Goal: Check status

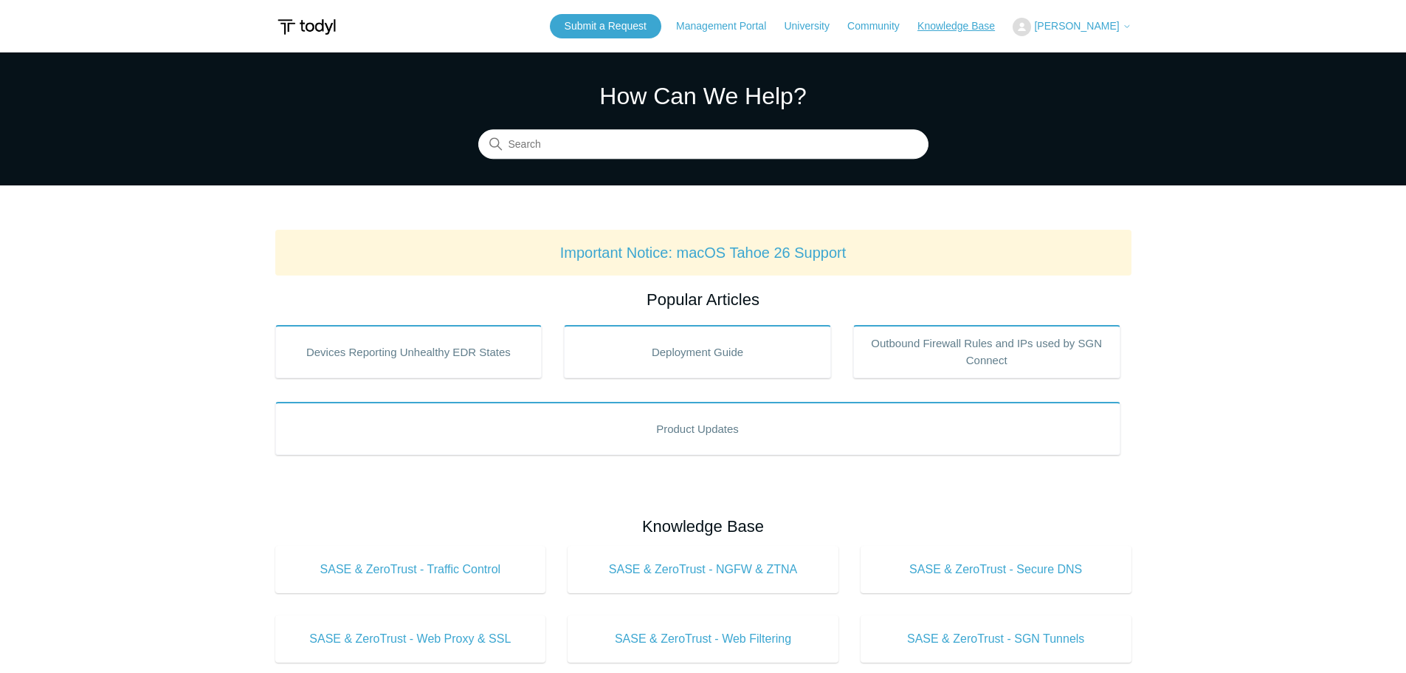
click at [977, 28] on link "Knowledge Base" at bounding box center [964, 26] width 92 height 16
click at [1105, 25] on span "[PERSON_NAME]" at bounding box center [1076, 26] width 85 height 12
click at [1099, 55] on link "My Support Requests" at bounding box center [1086, 58] width 144 height 26
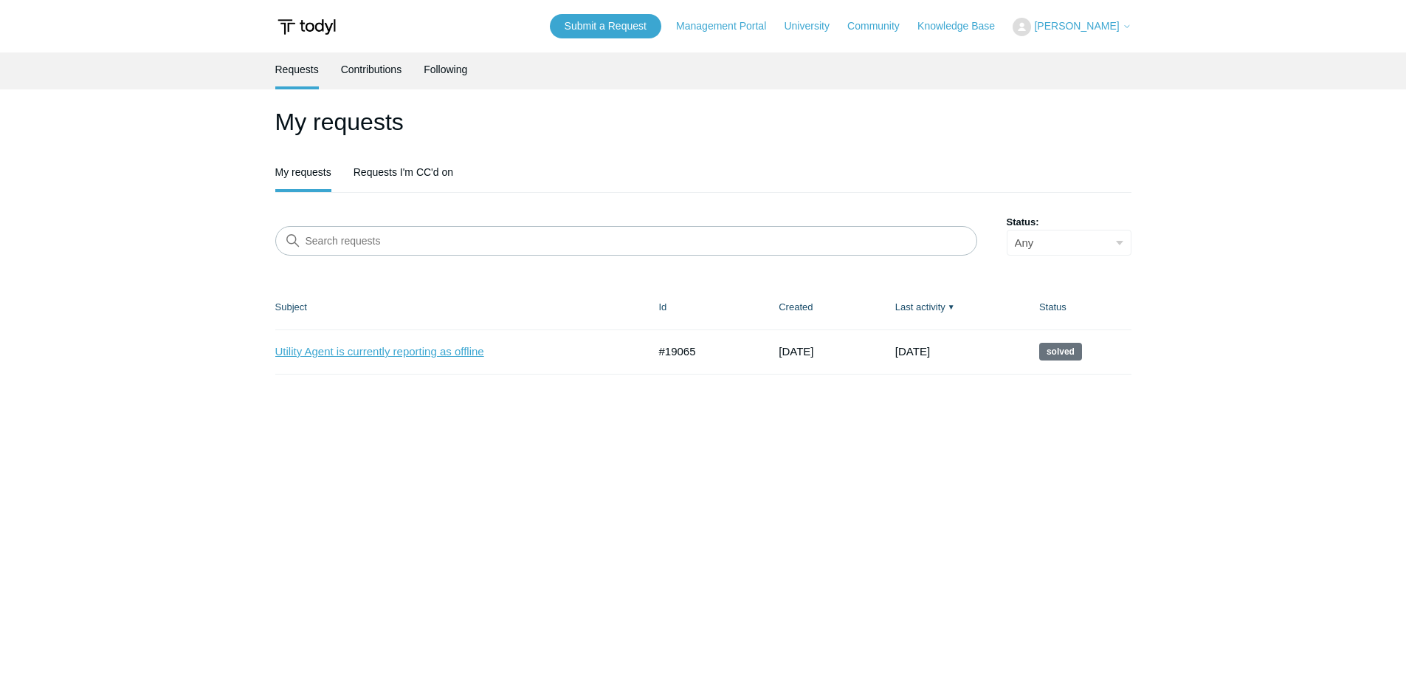
click at [390, 359] on link "Utility Agent is currently reporting as offline" at bounding box center [450, 351] width 351 height 17
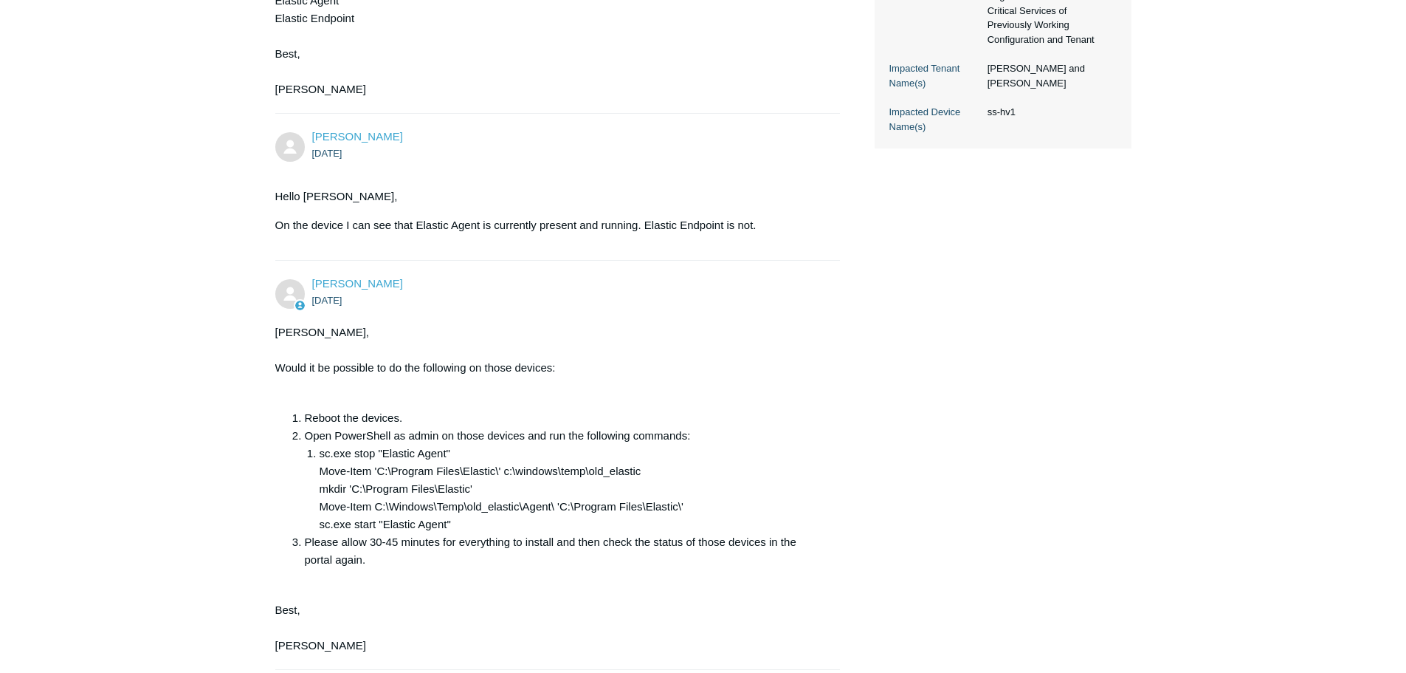
scroll to position [555, 0]
